Goal: Task Accomplishment & Management: Use online tool/utility

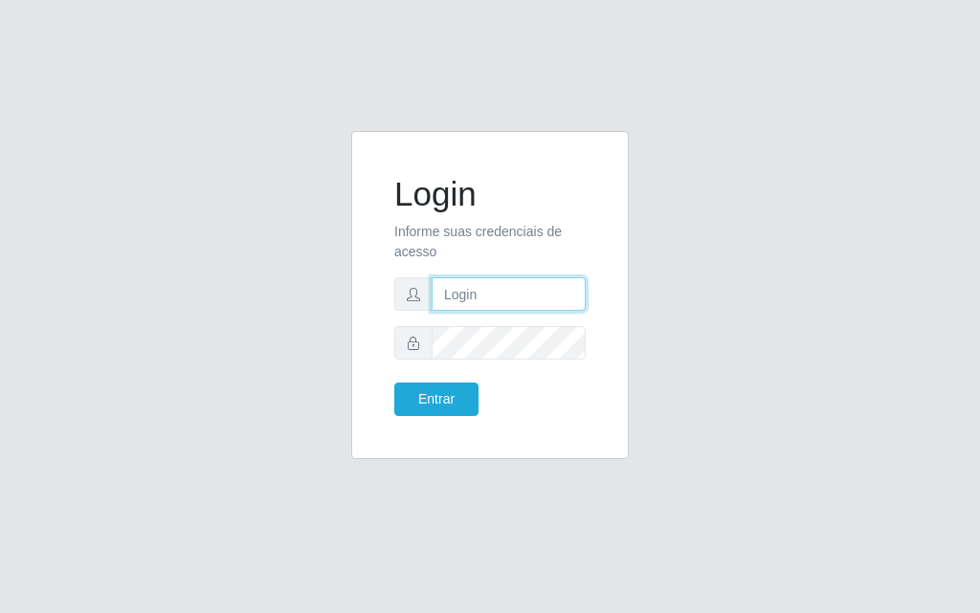
click at [501, 294] on input "text" at bounding box center [509, 294] width 154 height 33
type input "[PERSON_NAME]"
click at [512, 325] on form "Login Informe suas credenciais de acesso [PERSON_NAME] Entrar" at bounding box center [489, 295] width 191 height 242
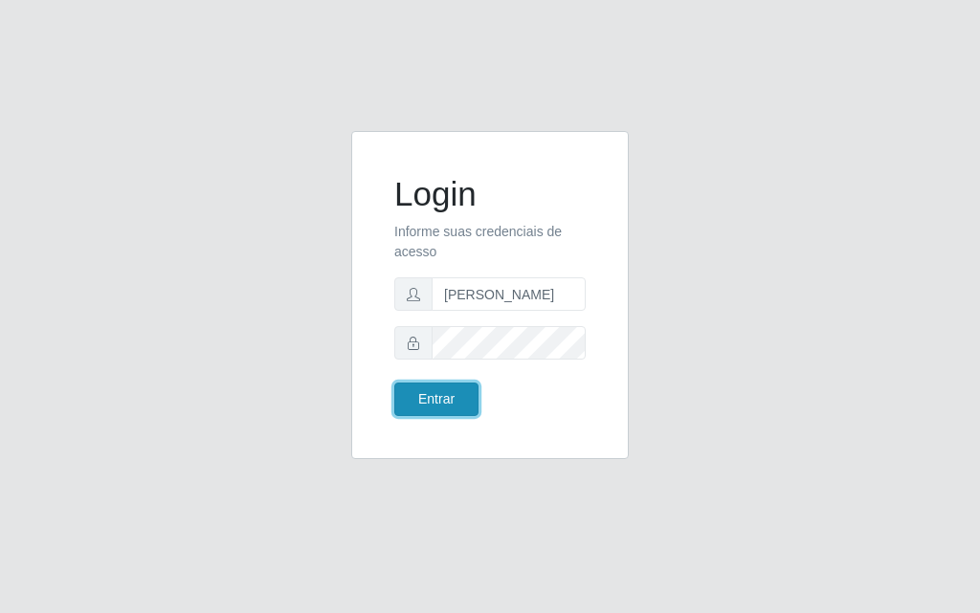
click at [452, 389] on button "Entrar" at bounding box center [436, 399] width 84 height 33
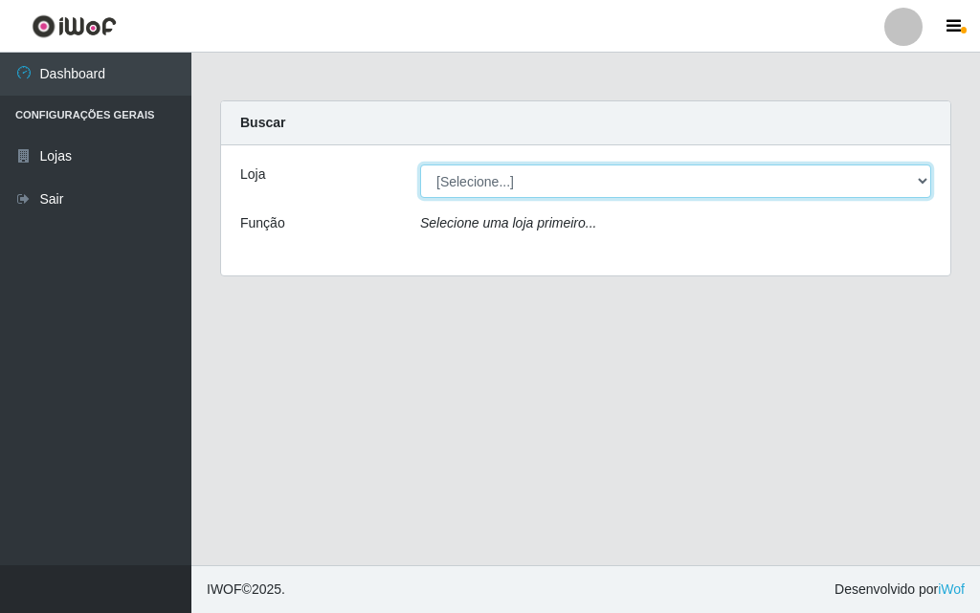
click at [920, 177] on select "[Selecione...] Divino Fogão - [GEOGRAPHIC_DATA]" at bounding box center [675, 181] width 511 height 33
select select "499"
click at [420, 165] on select "[Selecione...] Divino Fogão - [GEOGRAPHIC_DATA]" at bounding box center [675, 181] width 511 height 33
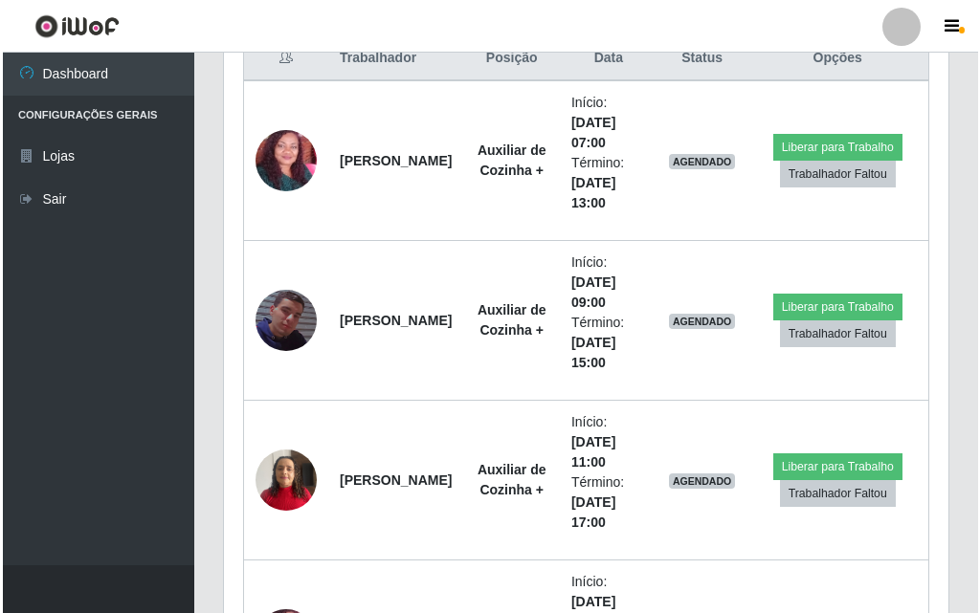
scroll to position [772, 0]
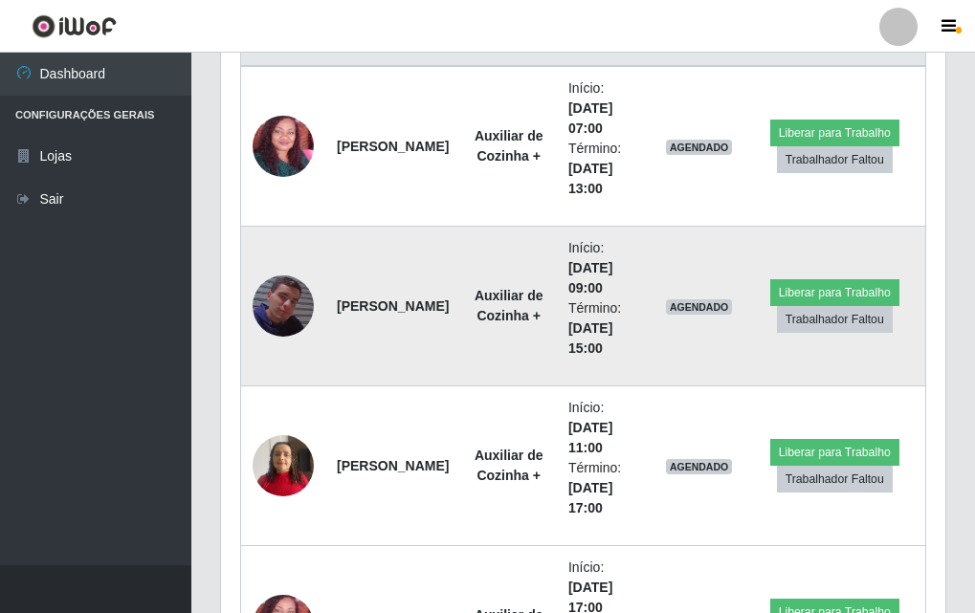
click at [270, 300] on img at bounding box center [283, 306] width 61 height 109
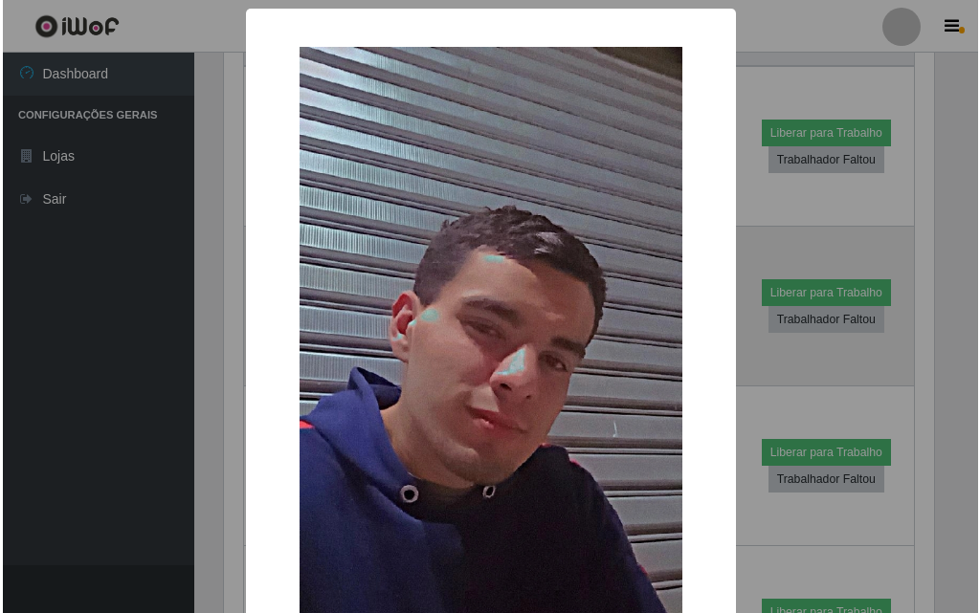
scroll to position [397, 715]
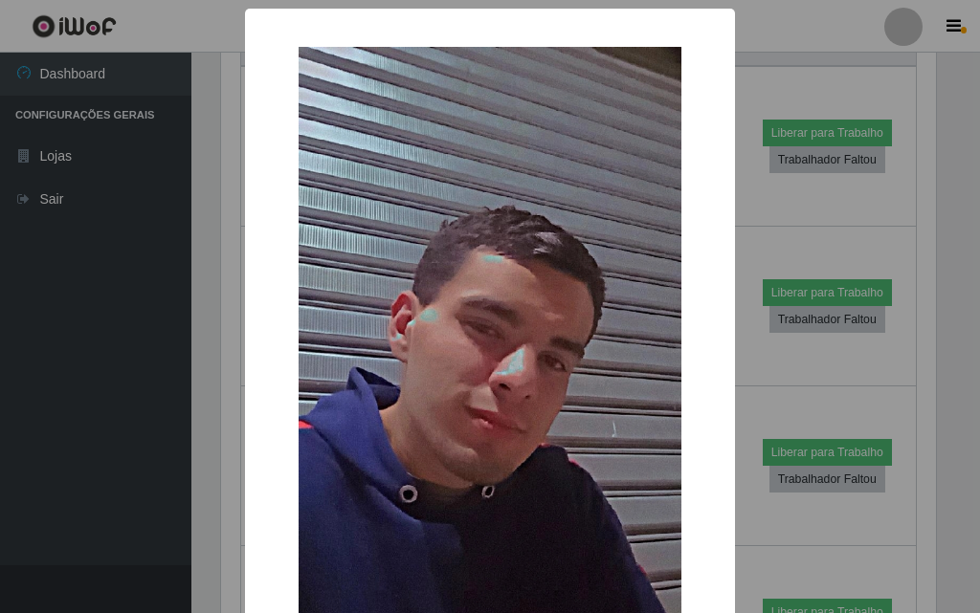
click at [412, 328] on img at bounding box center [490, 387] width 383 height 680
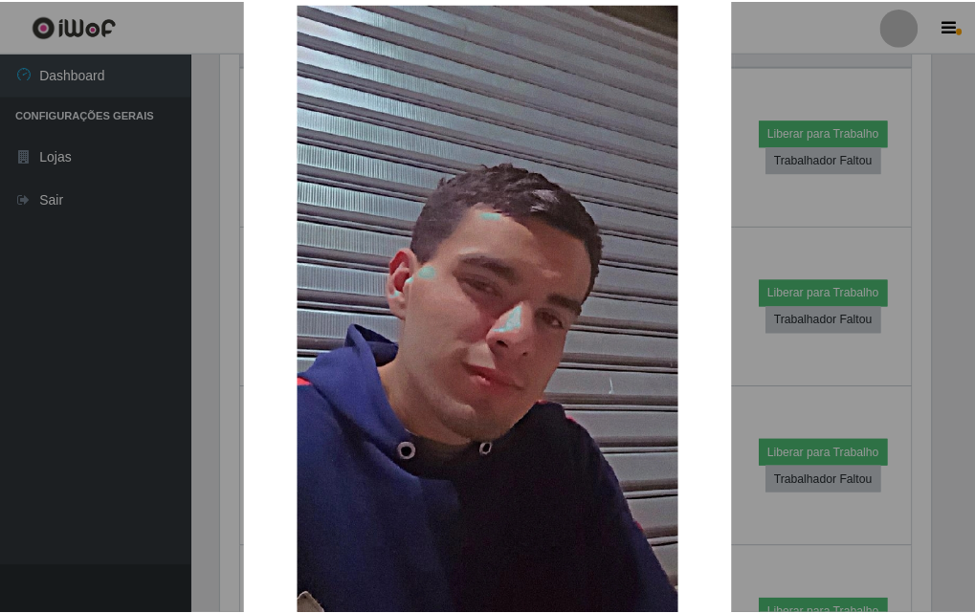
scroll to position [139, 0]
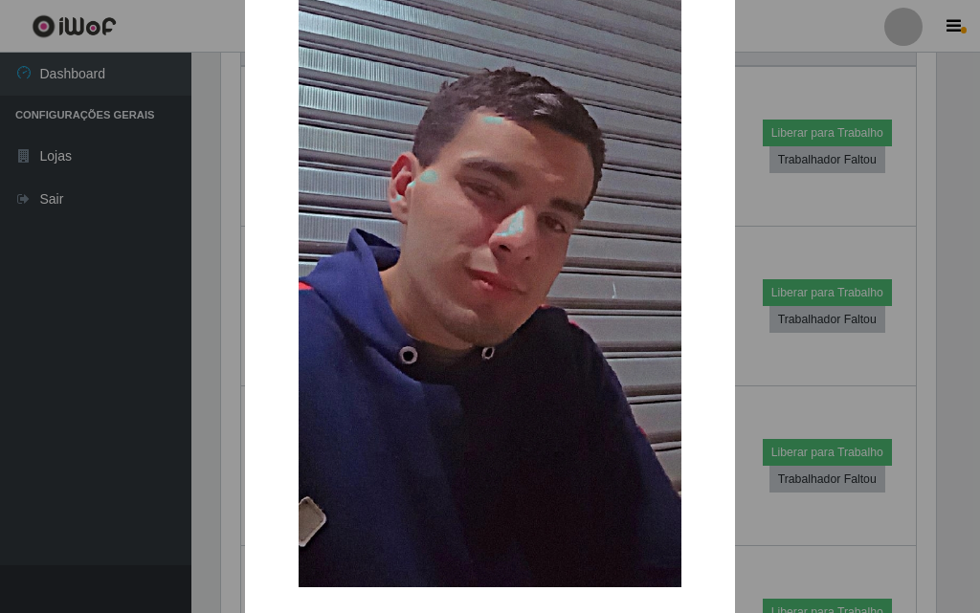
click at [49, 264] on div "× OK Cancel" at bounding box center [490, 306] width 980 height 613
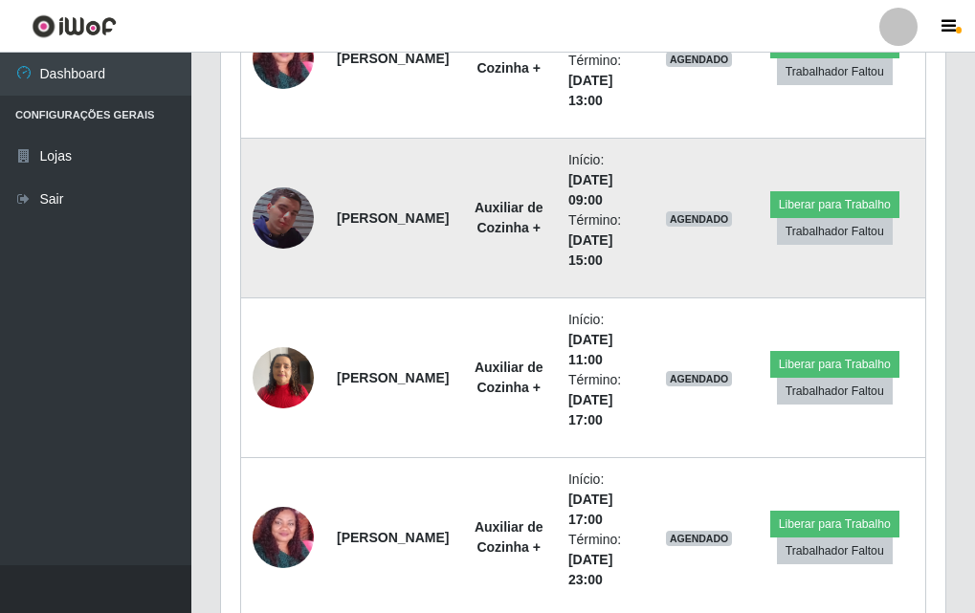
scroll to position [669, 0]
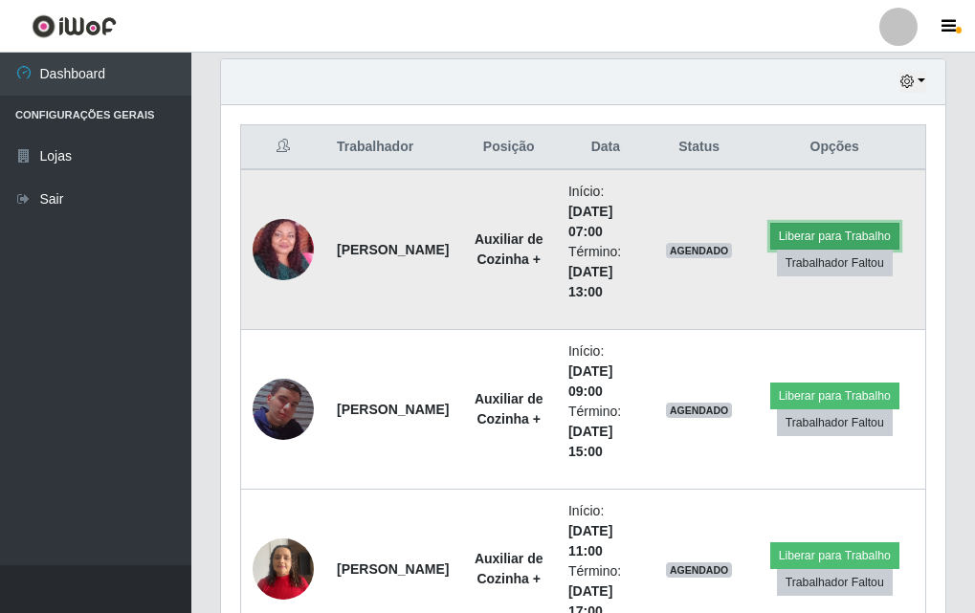
click at [790, 233] on button "Liberar para Trabalho" at bounding box center [834, 236] width 129 height 27
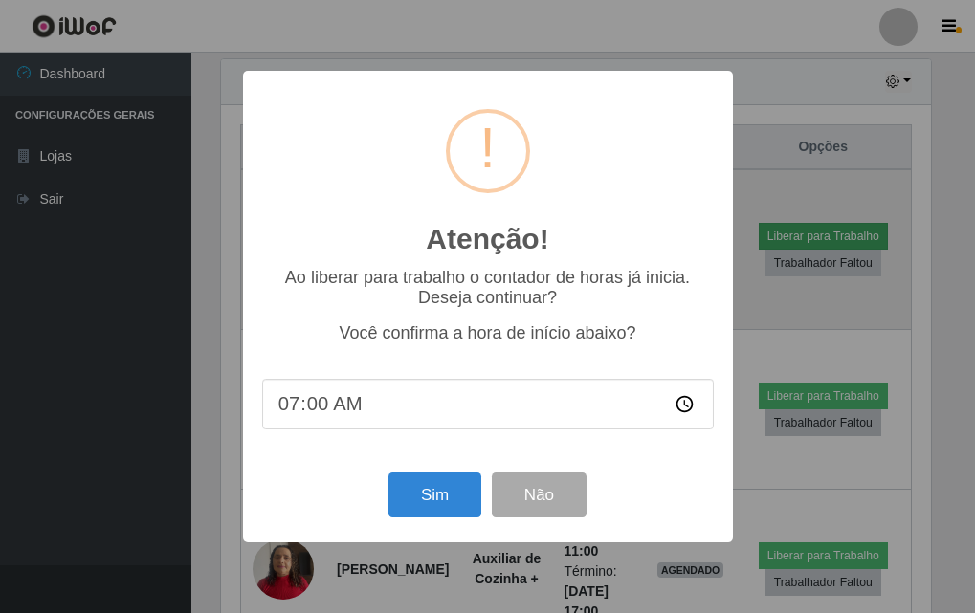
scroll to position [397, 715]
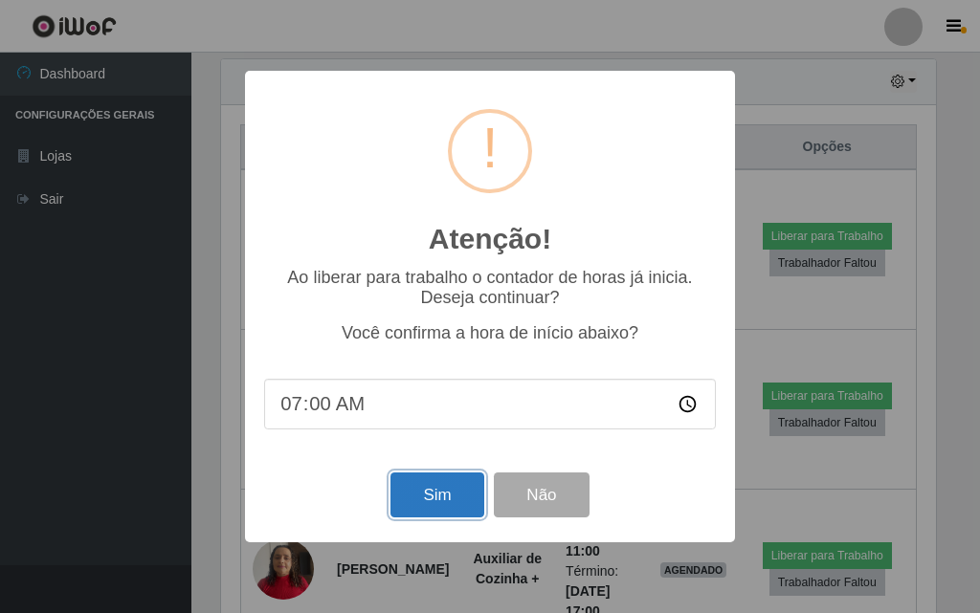
click at [403, 495] on button "Sim" at bounding box center [436, 495] width 93 height 45
